Goal: Check status

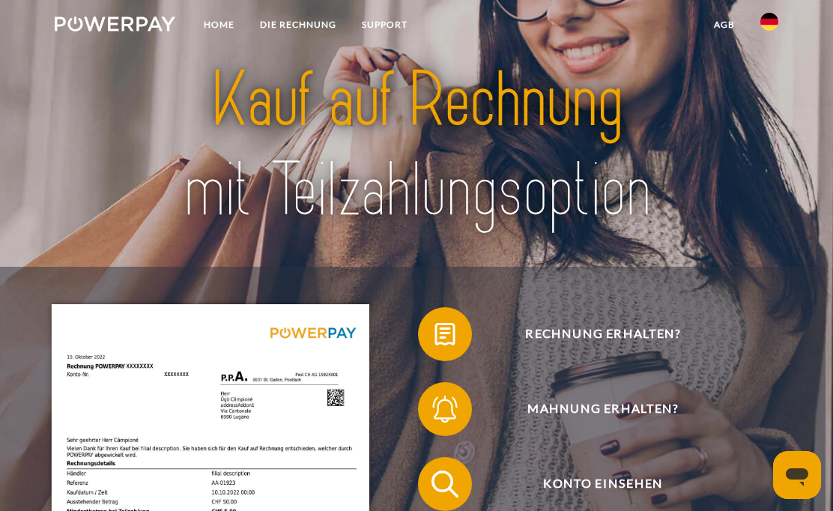
click at [318, 29] on link "DIE RECHNUNG" at bounding box center [298, 24] width 102 height 27
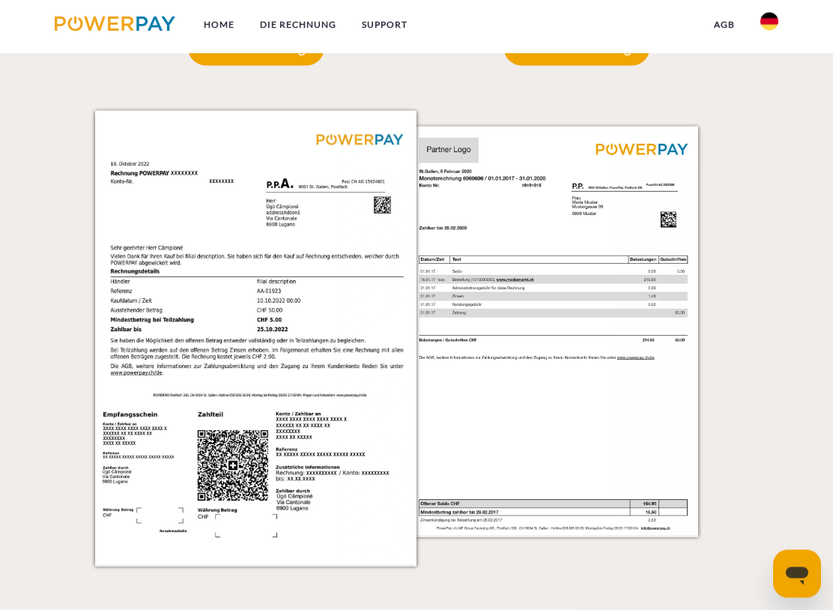
scroll to position [1298, 0]
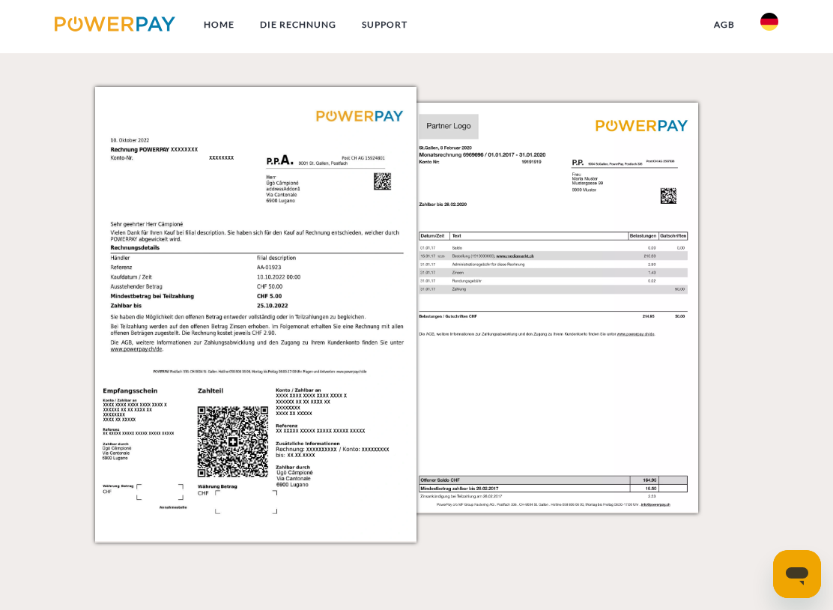
click at [654, 358] on img at bounding box center [569, 314] width 321 height 455
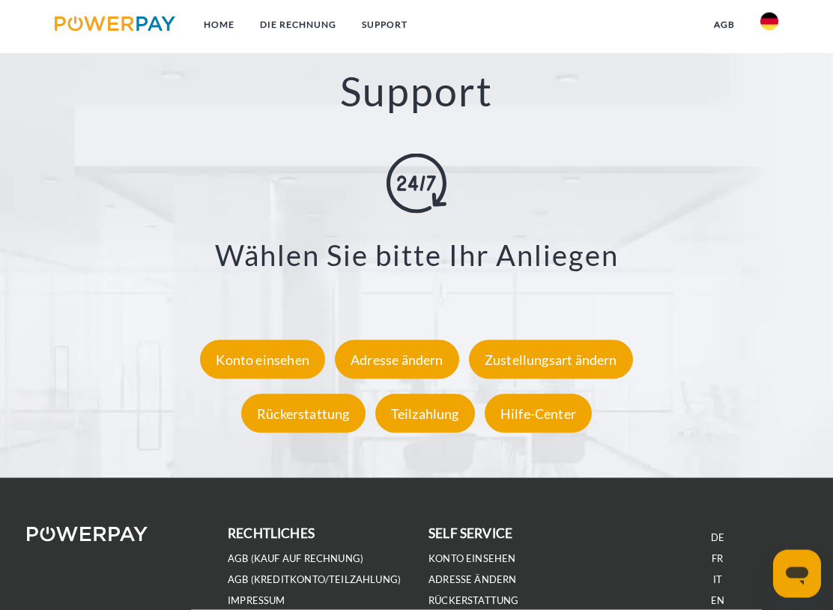
scroll to position [2225, 0]
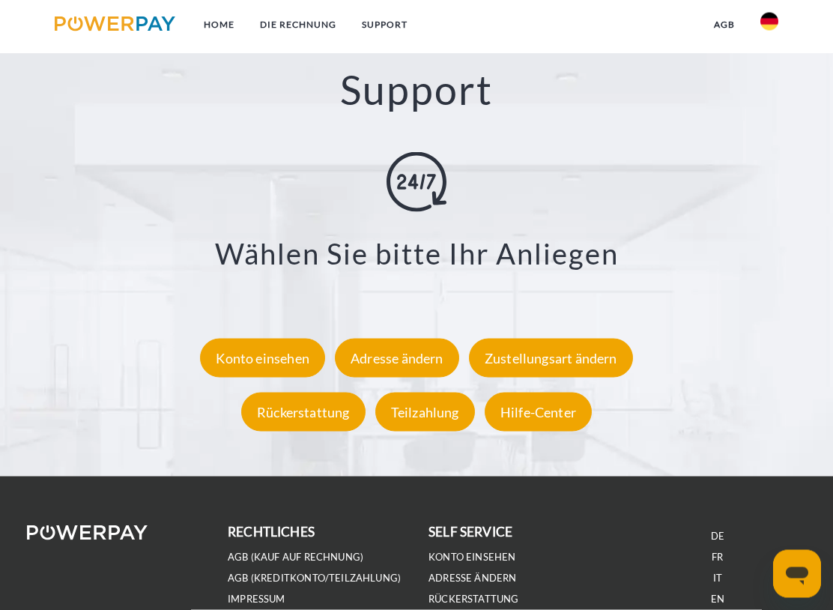
click at [266, 354] on div "Konto einsehen" at bounding box center [262, 358] width 125 height 39
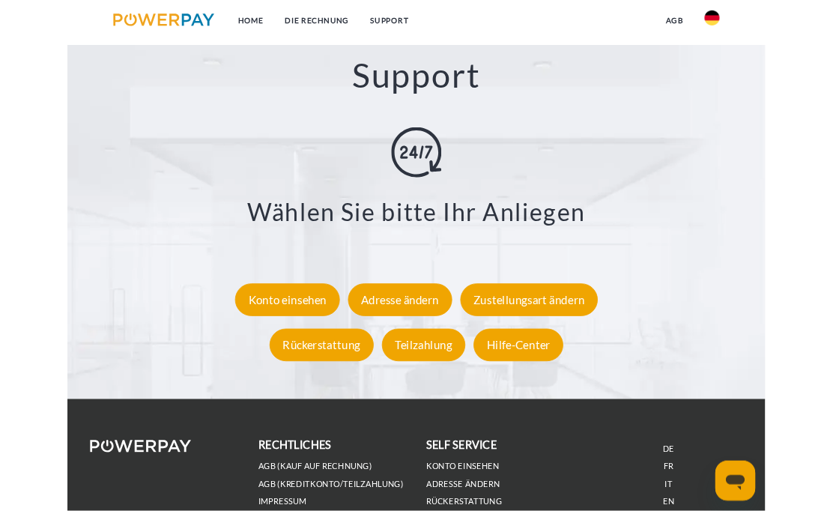
scroll to position [2282, 0]
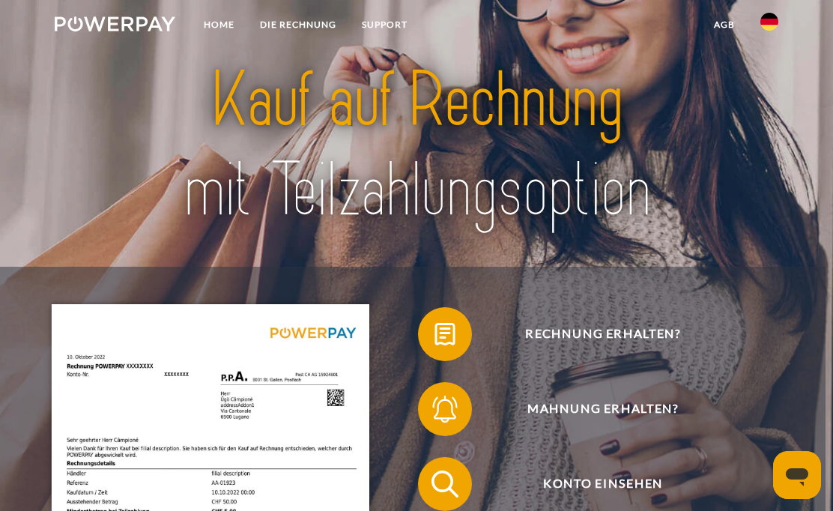
click at [314, 20] on link "DIE RECHNUNG" at bounding box center [298, 24] width 102 height 27
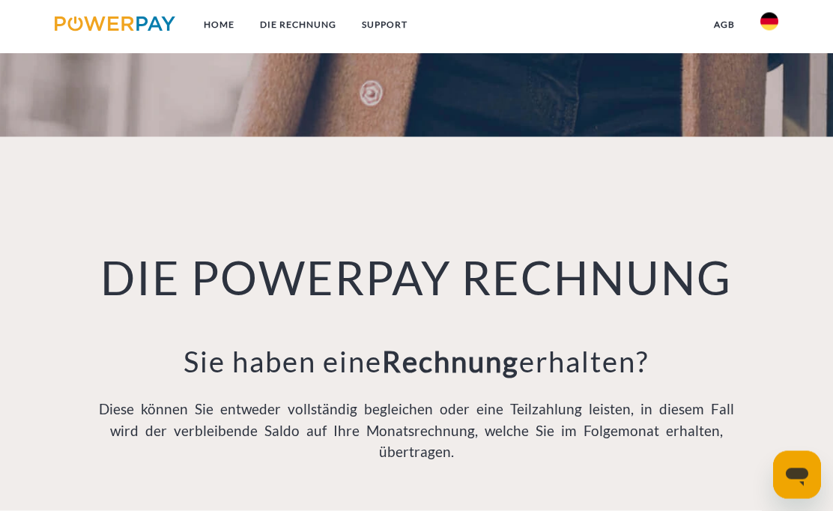
scroll to position [877, 0]
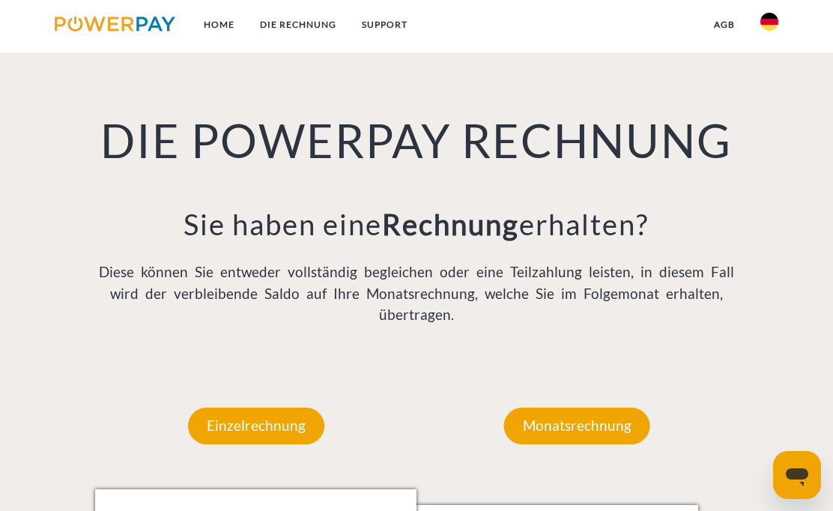
click at [260, 423] on p "Einzelrechnung" at bounding box center [256, 426] width 136 height 36
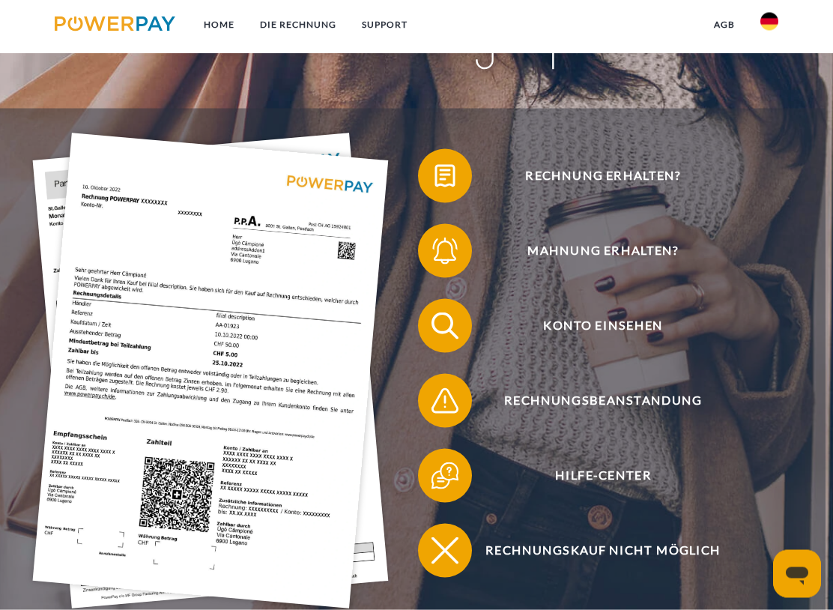
scroll to position [174, 0]
click at [456, 326] on img at bounding box center [446, 325] width 34 height 34
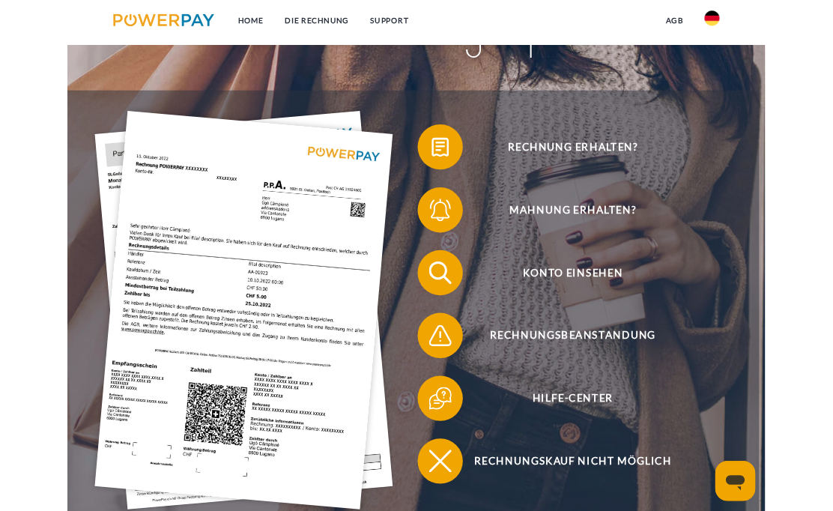
scroll to position [231, 0]
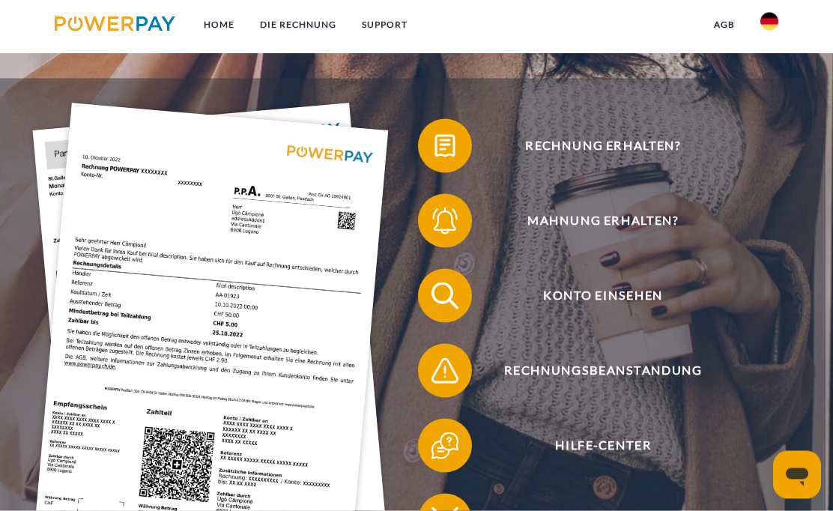
scroll to position [172, 0]
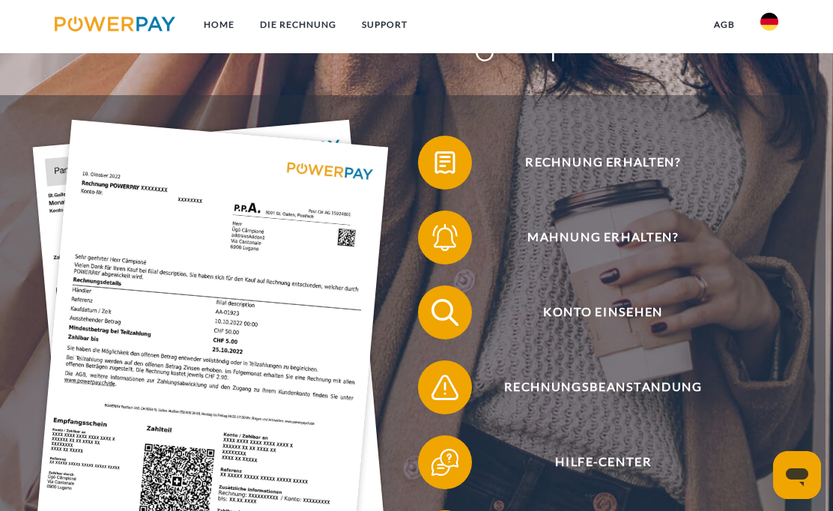
click at [654, 163] on span "Rechnung erhalten?" at bounding box center [603, 163] width 330 height 54
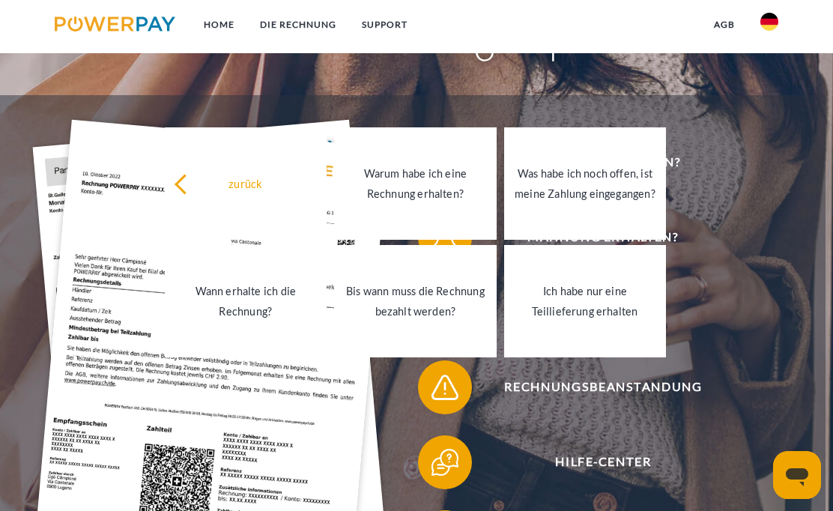
click at [767, 260] on span "Mahnung erhalten?" at bounding box center [603, 238] width 330 height 54
click at [766, 330] on span "Konto einsehen" at bounding box center [603, 312] width 330 height 54
